Goal: Transaction & Acquisition: Subscribe to service/newsletter

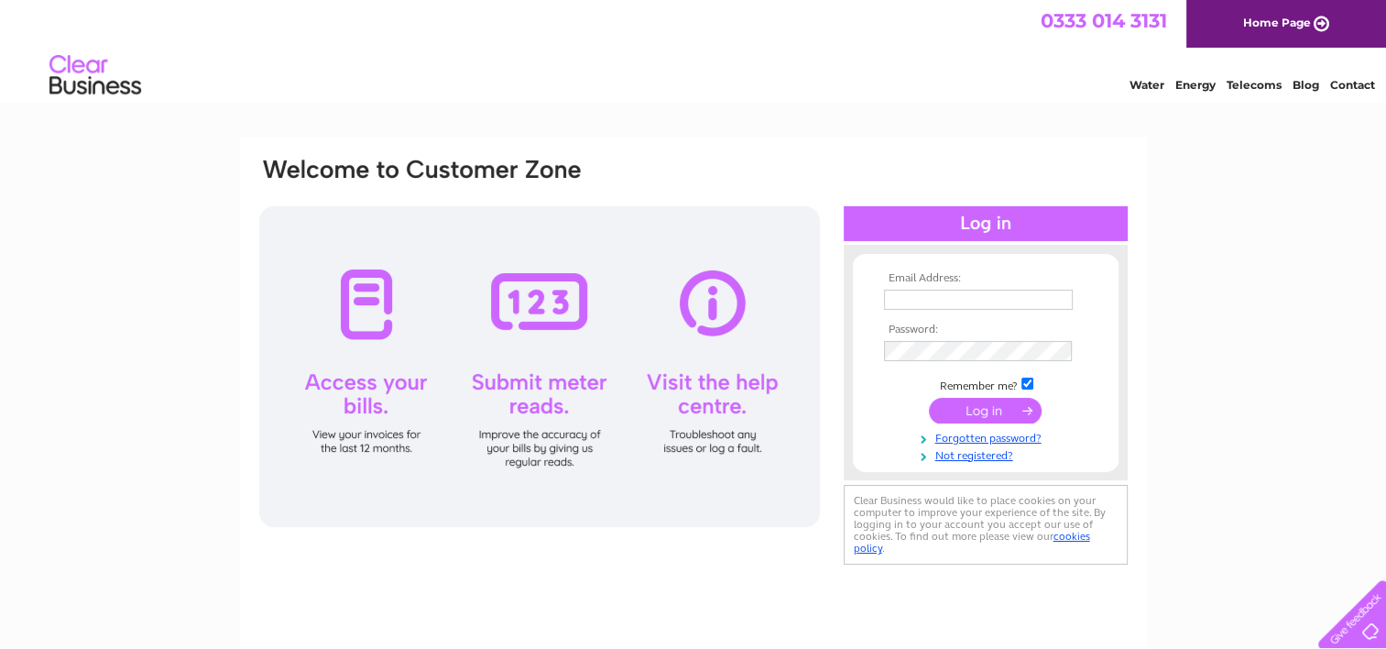
click at [933, 292] on input "text" at bounding box center [978, 300] width 189 height 20
type input "T"
type input "[EMAIL_ADDRESS][DOMAIN_NAME]"
click at [1014, 435] on link "Forgotten password?" at bounding box center [988, 438] width 208 height 17
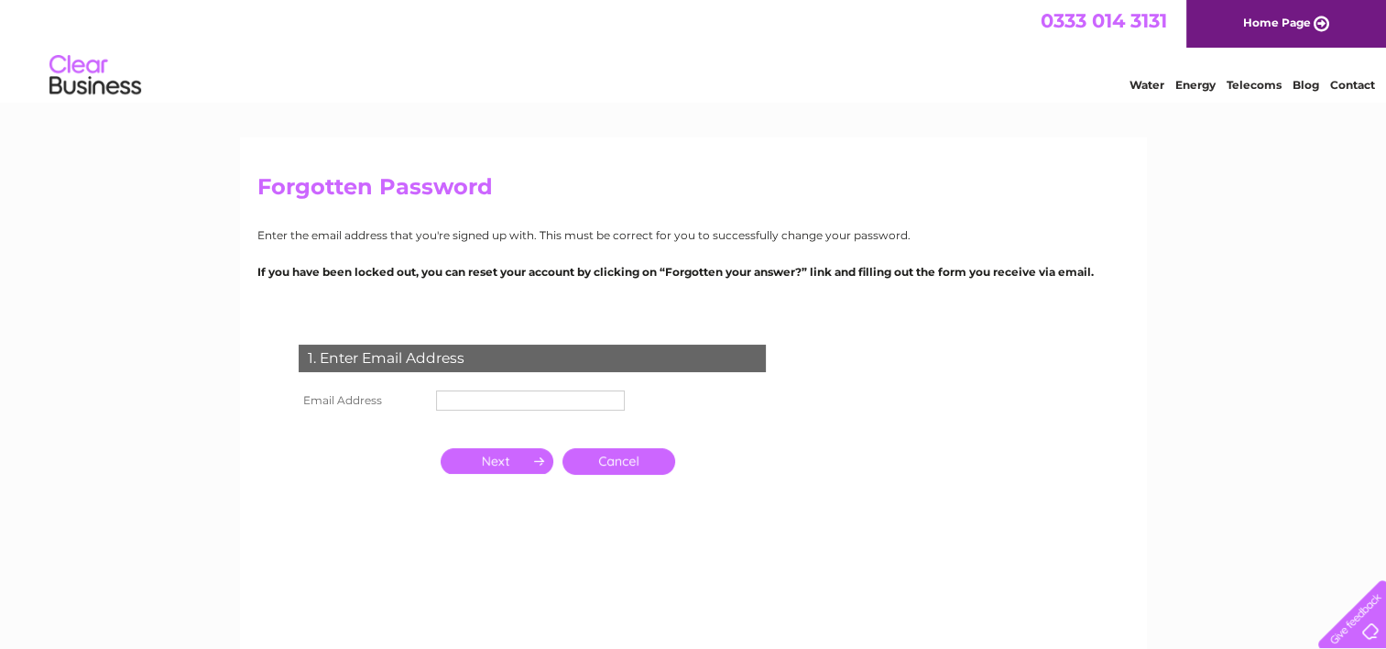
click at [498, 399] on input "text" at bounding box center [530, 400] width 189 height 20
type input "[EMAIL_ADDRESS][DOMAIN_NAME]"
drag, startPoint x: 486, startPoint y: 462, endPoint x: 500, endPoint y: 460, distance: 14.8
click at [486, 462] on input "button" at bounding box center [497, 463] width 113 height 26
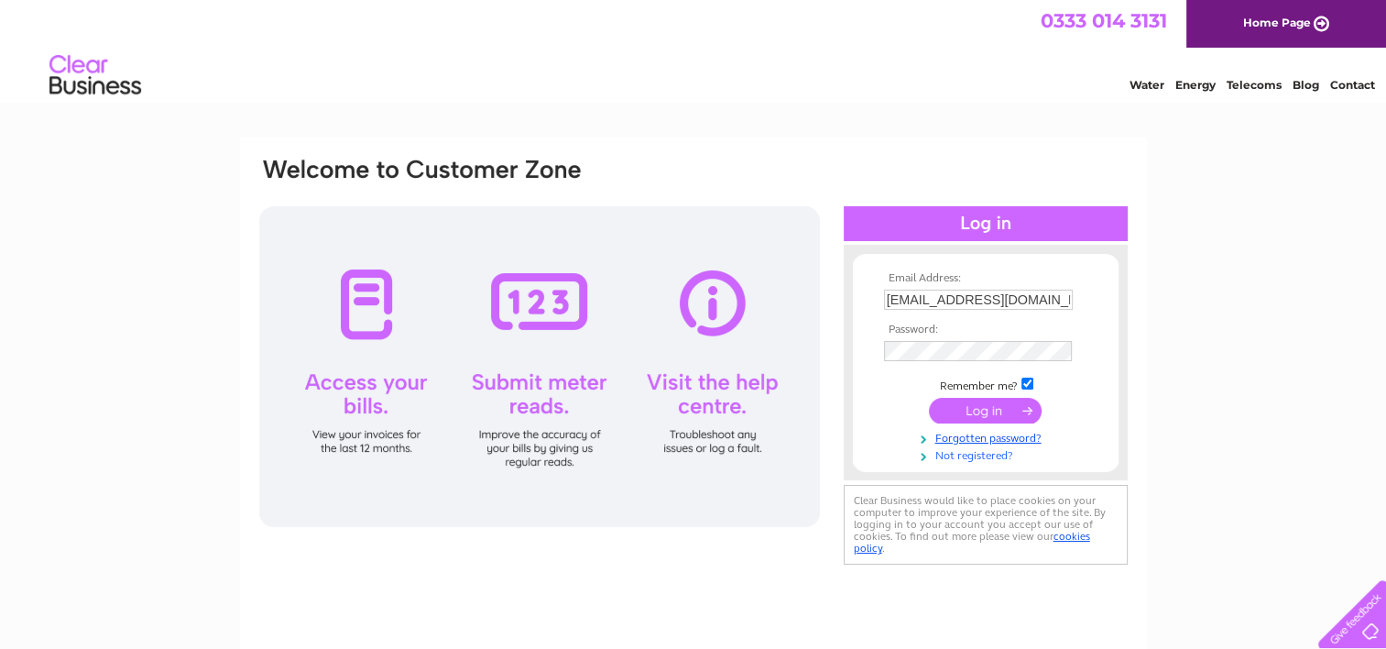
click at [974, 456] on link "Not registered?" at bounding box center [988, 453] width 208 height 17
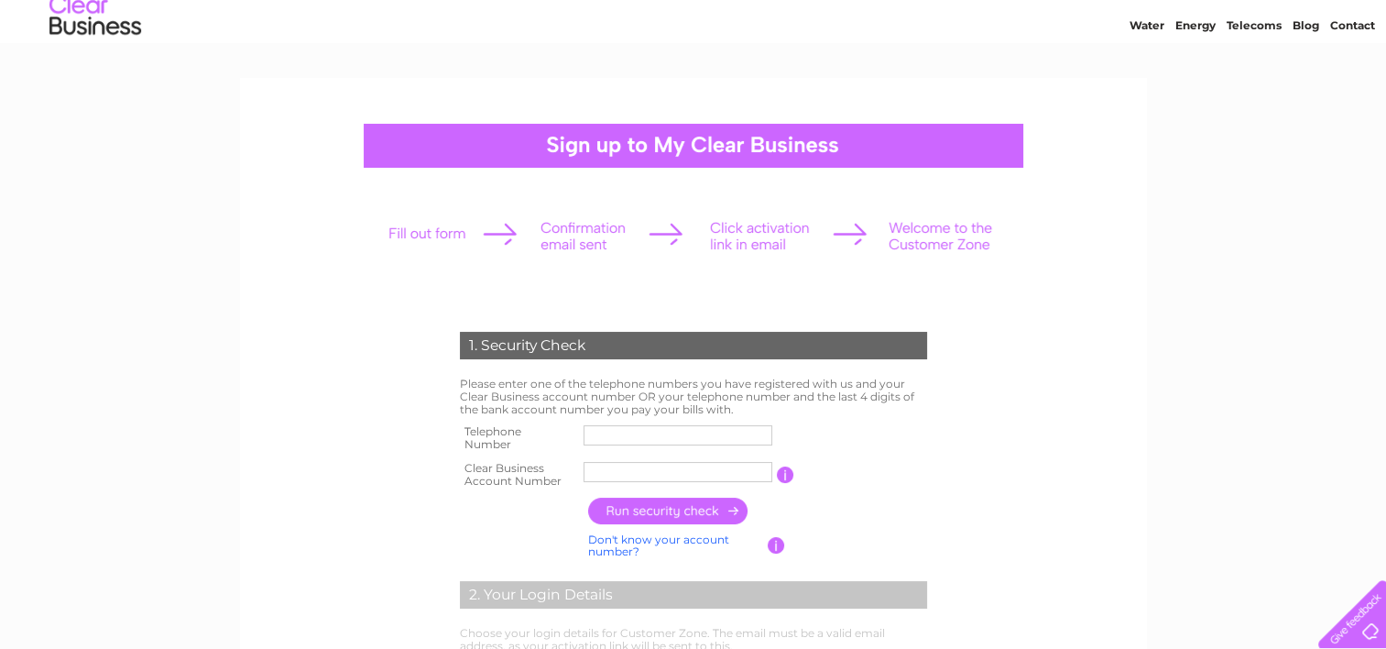
scroll to position [92, 0]
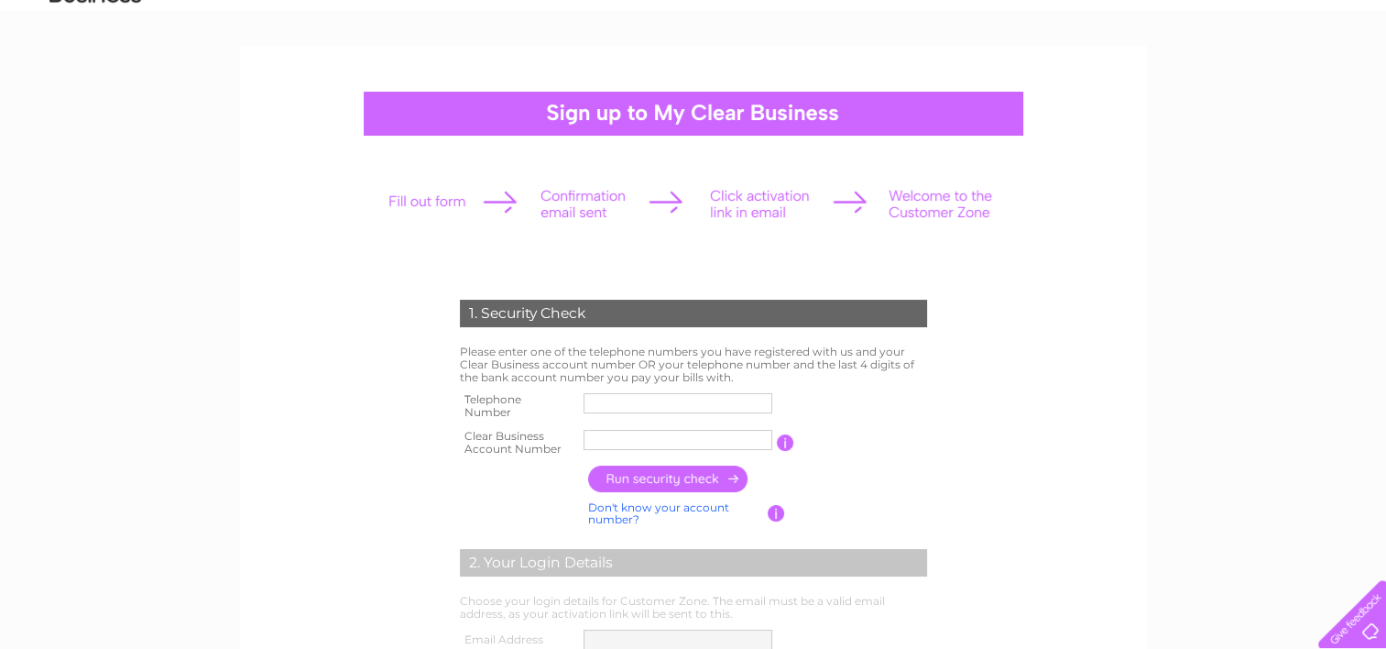
click at [604, 400] on input "text" at bounding box center [678, 403] width 189 height 20
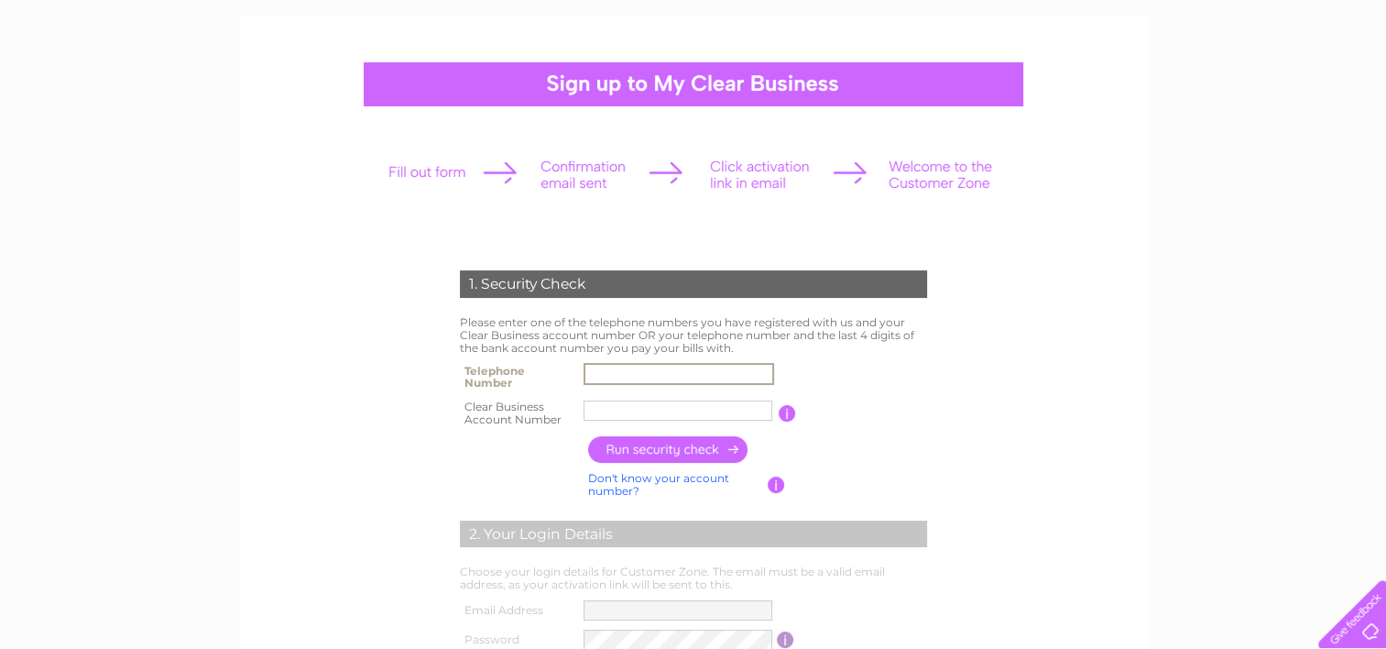
scroll to position [0, 0]
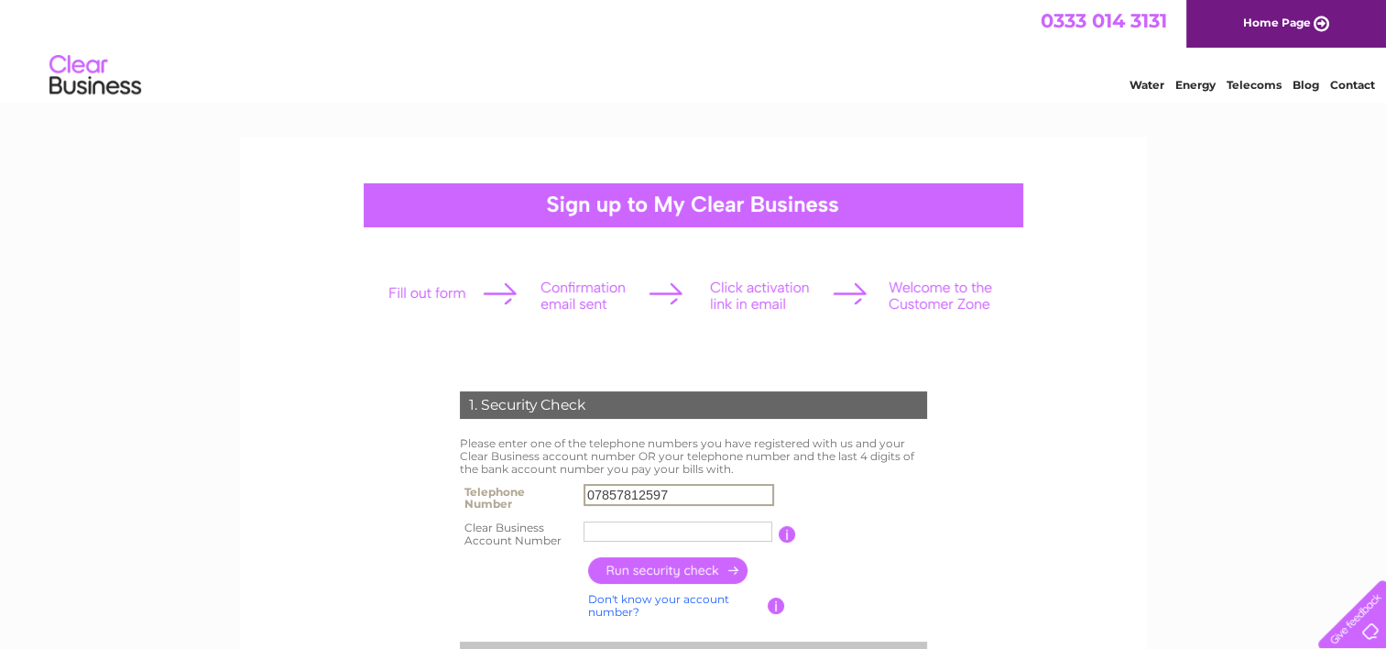
type input "07857812597"
click at [619, 529] on input "text" at bounding box center [678, 531] width 189 height 20
click at [619, 531] on input "text" at bounding box center [679, 531] width 191 height 22
paste input "980945"
type input "980945"
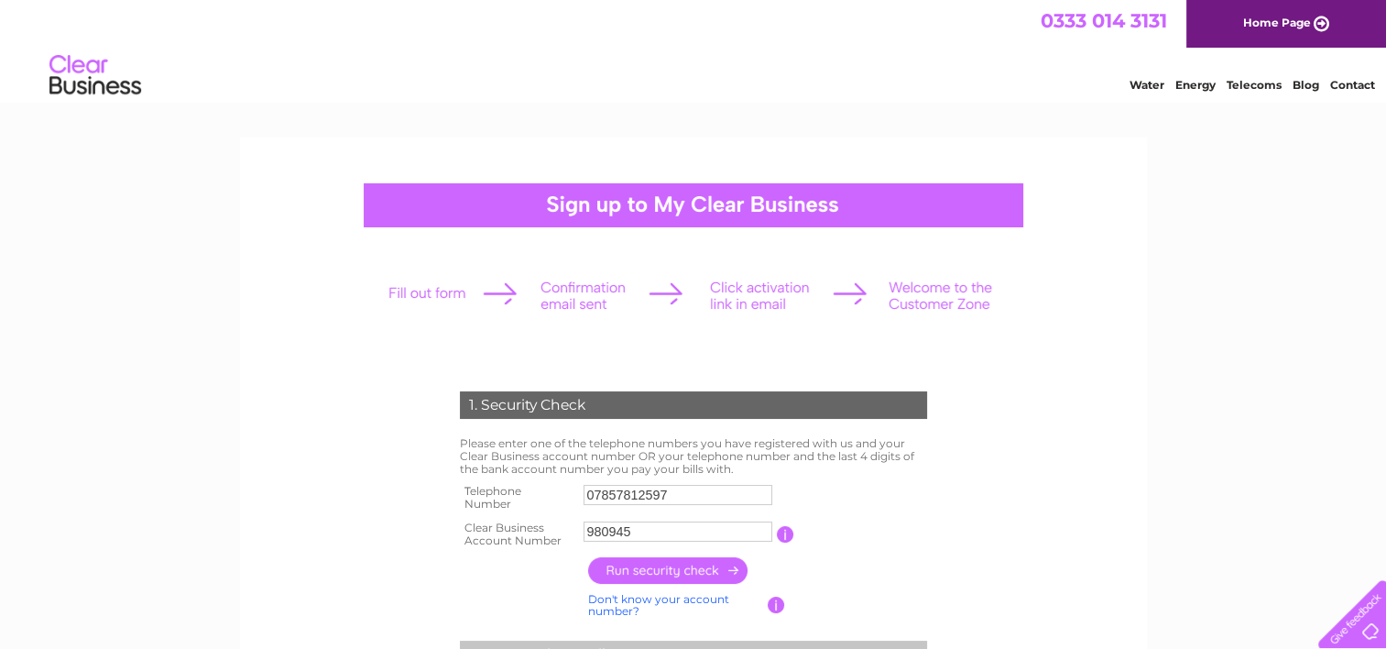
click at [657, 573] on input "button" at bounding box center [668, 570] width 161 height 27
type input "**********"
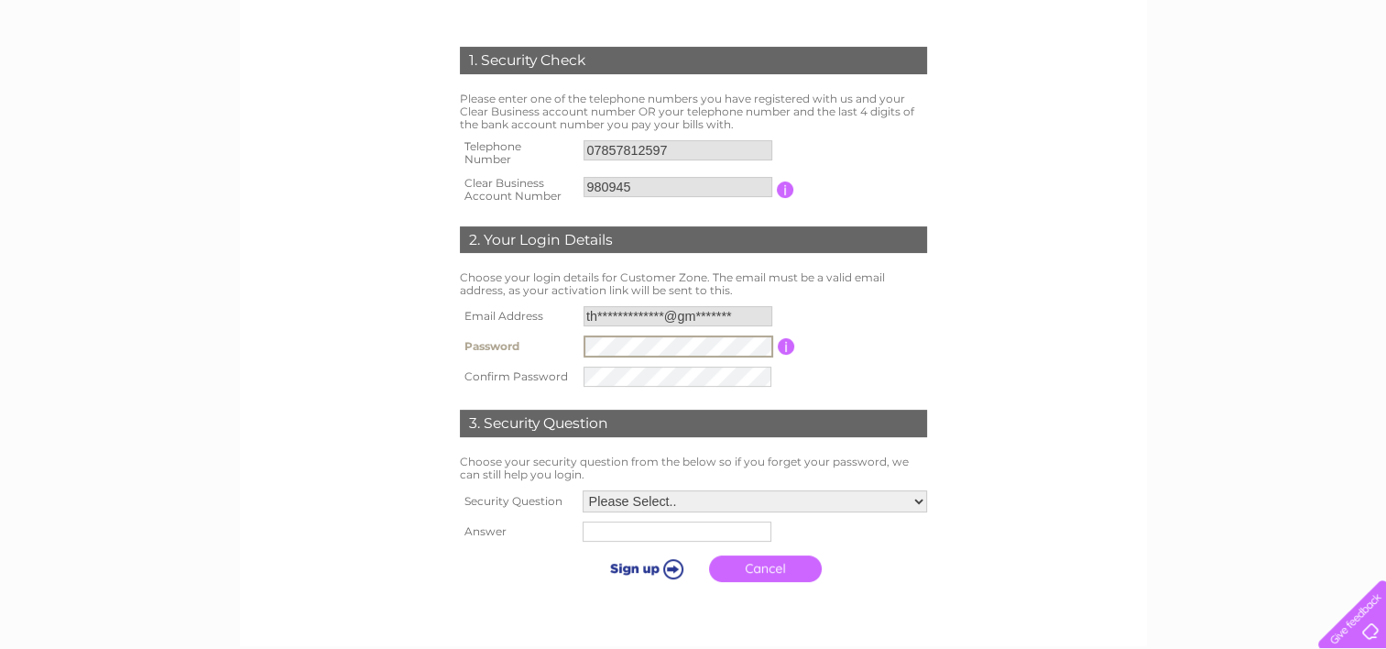
scroll to position [458, 0]
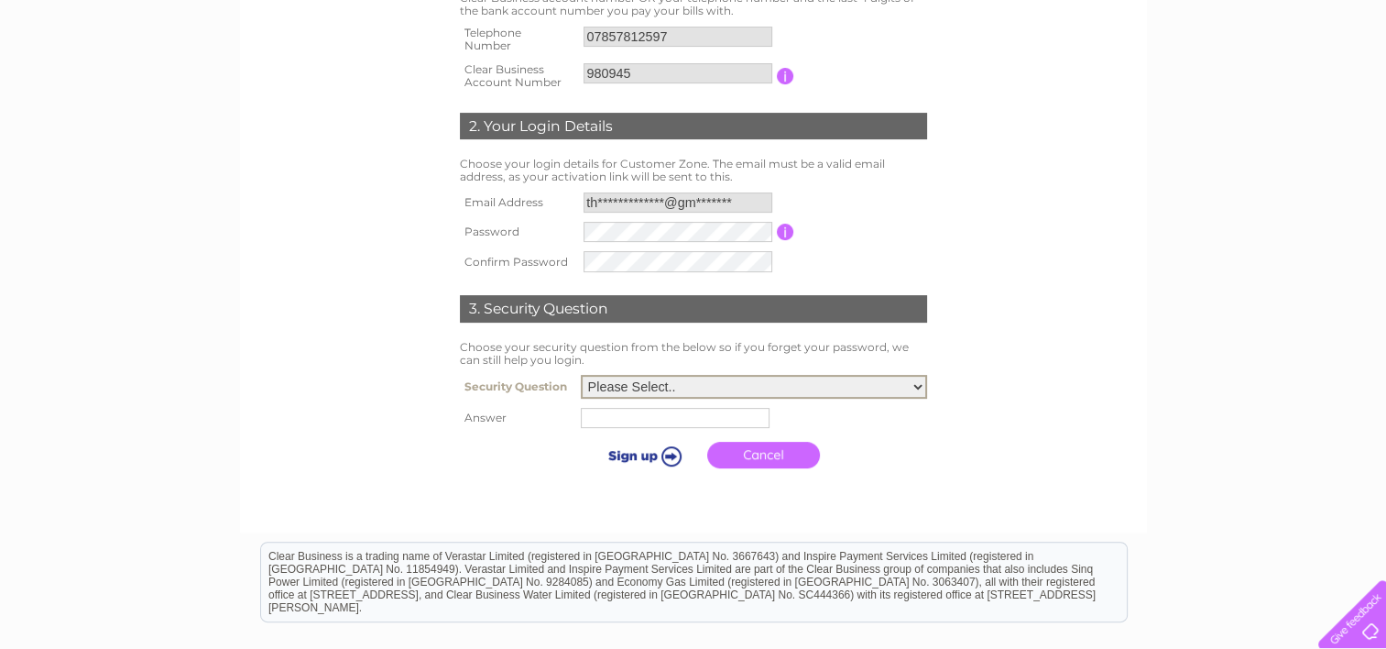
click at [607, 385] on select "Please Select.. In what town or city was your first job? In what town or city d…" at bounding box center [754, 387] width 346 height 24
select select "1"
click at [581, 375] on select "Please Select.. In what town or city was your first job? In what town or city d…" at bounding box center [754, 387] width 346 height 24
click at [614, 417] on input "text" at bounding box center [675, 418] width 189 height 20
type input "Bolton"
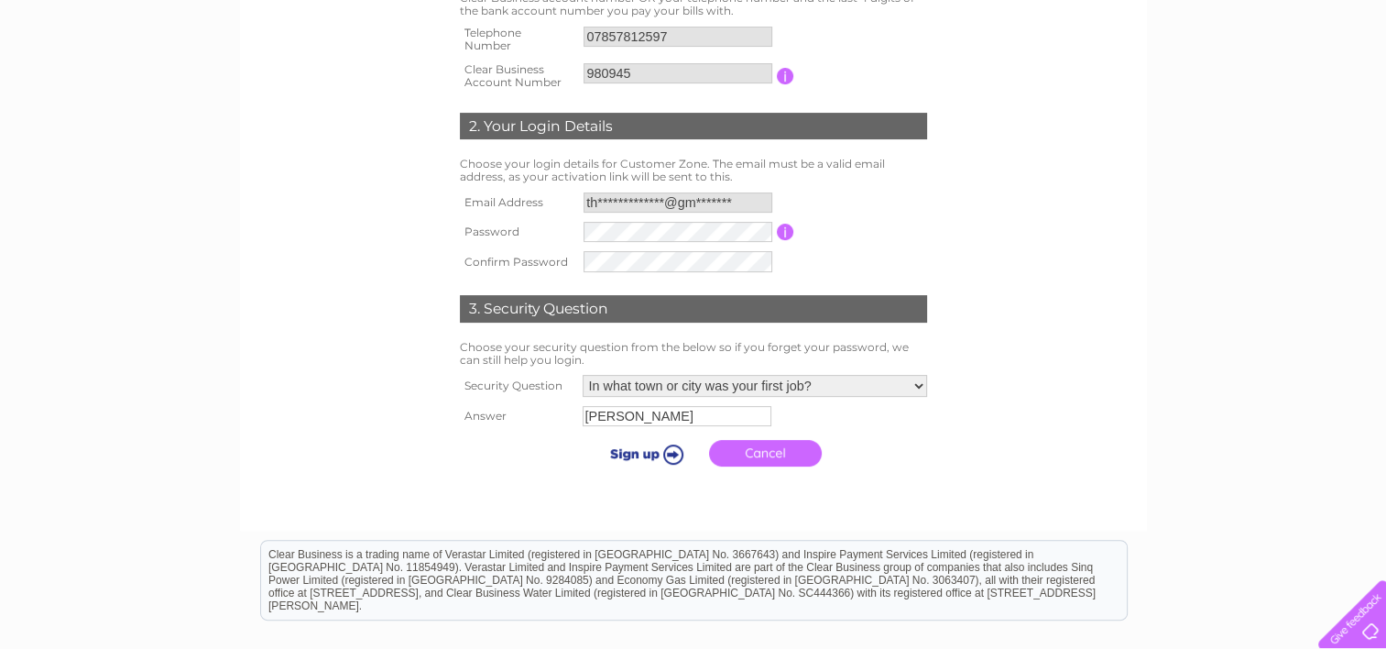
click at [651, 454] on input "submit" at bounding box center [643, 454] width 113 height 26
